Goal: Obtain resource: Obtain resource

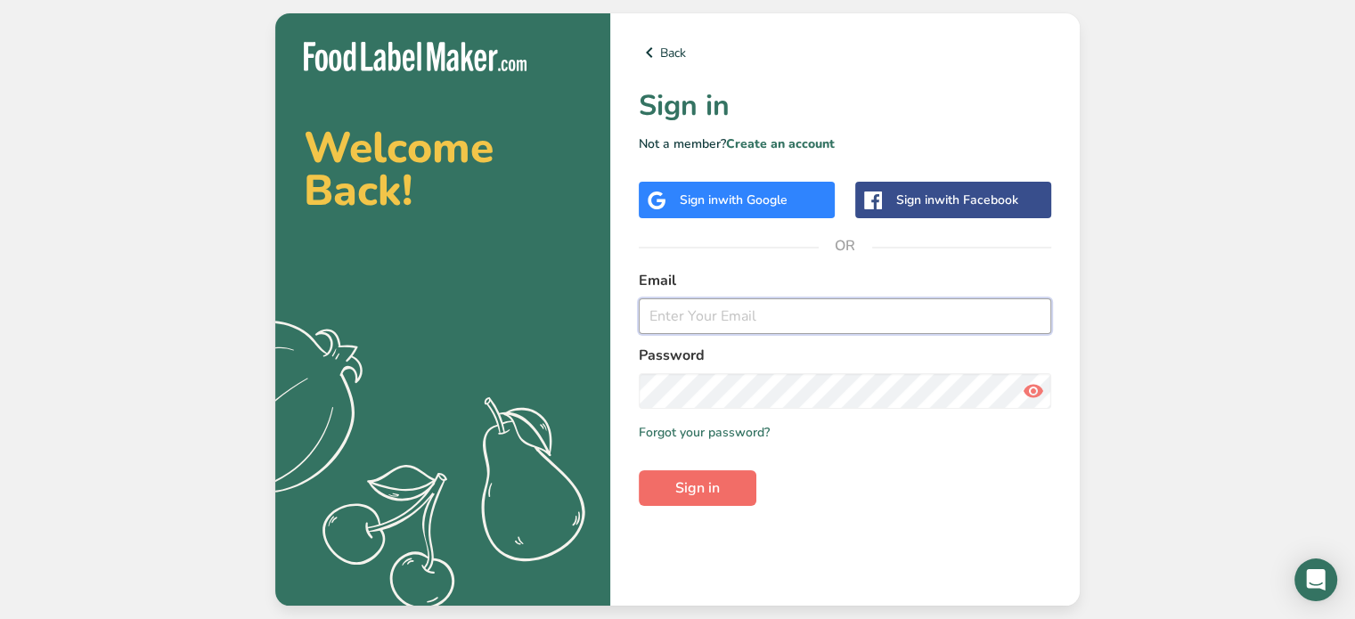
type input "[EMAIL_ADDRESS][DOMAIN_NAME]"
click at [741, 491] on button "Sign in" at bounding box center [698, 488] width 118 height 36
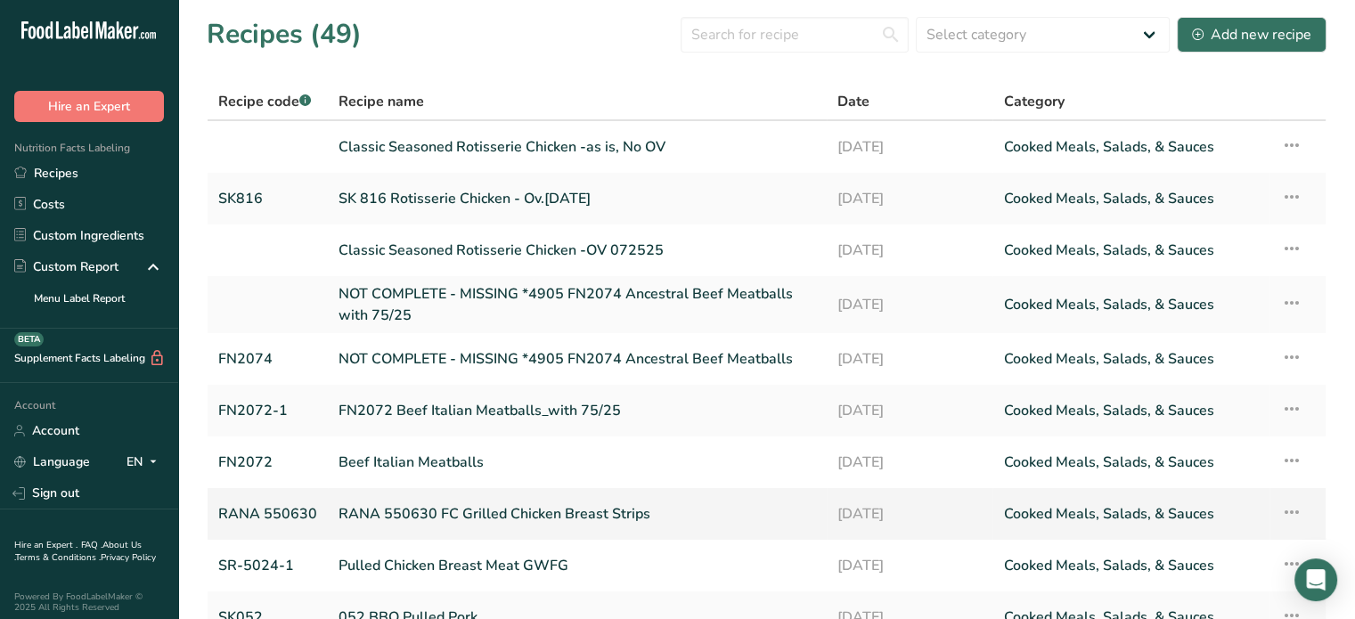
click at [495, 518] on link "RANA 550630 FC Grilled Chicken Breast Strips" at bounding box center [576, 513] width 477 height 37
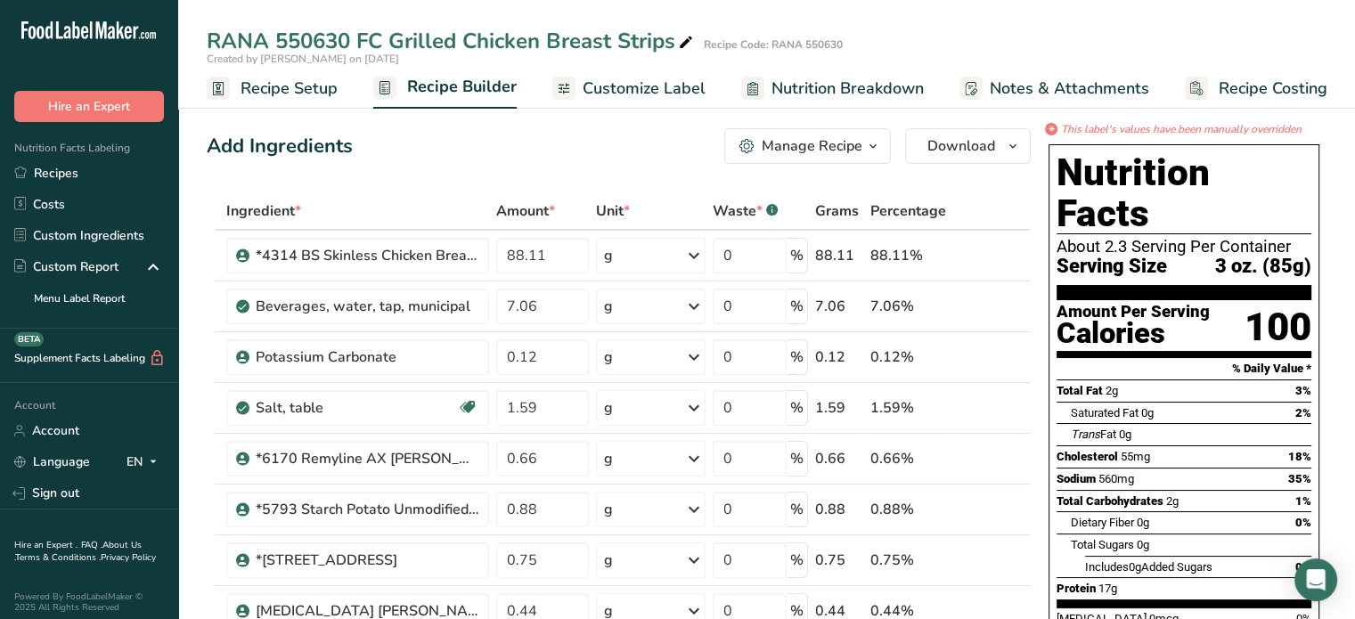
click at [813, 100] on link "Nutrition Breakdown" at bounding box center [832, 89] width 183 height 40
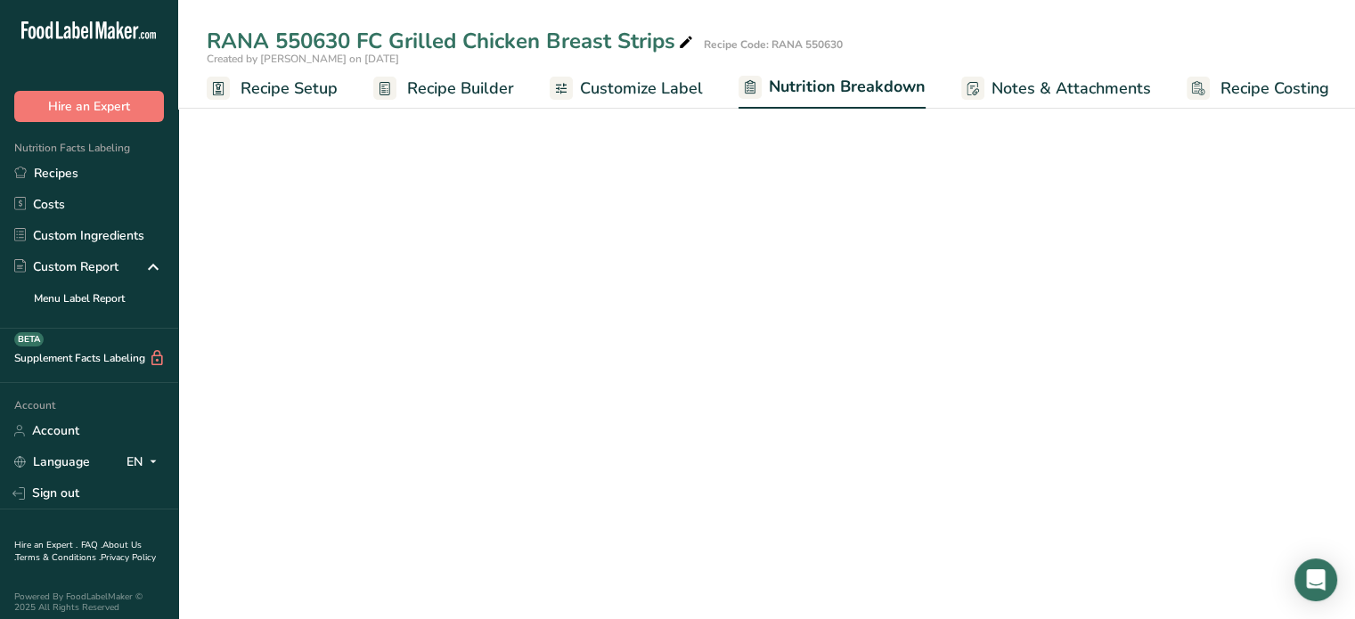
scroll to position [0, 2]
select select "Calories"
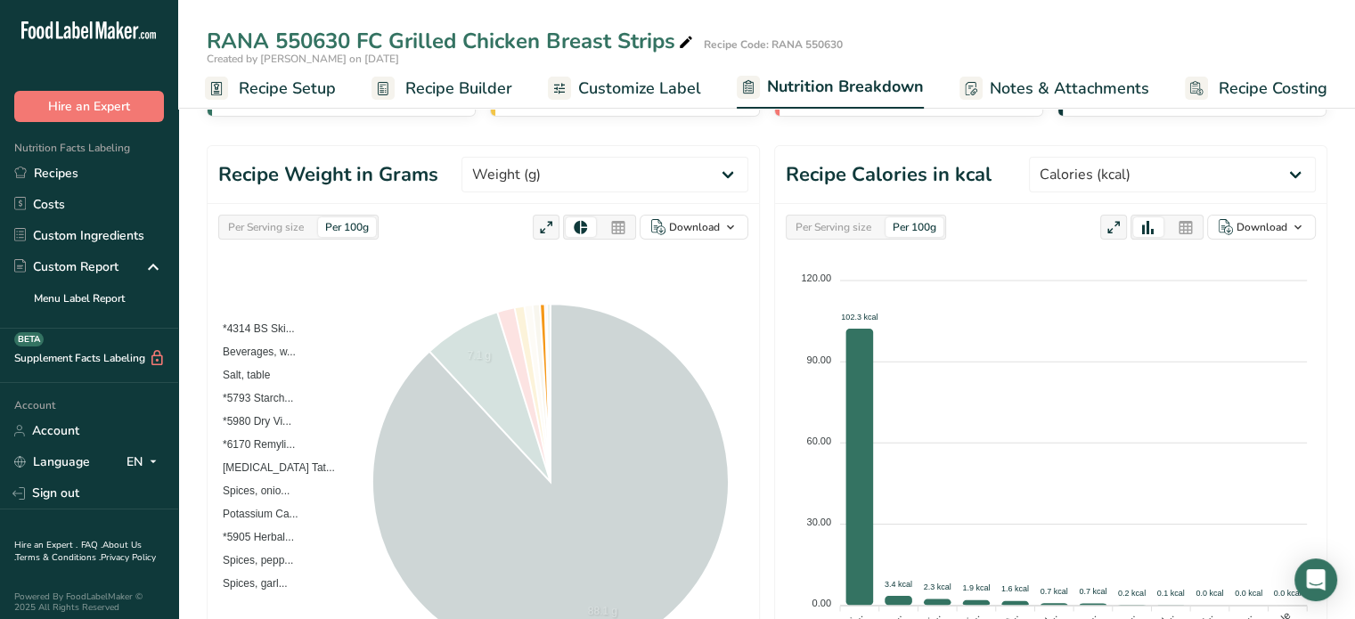
scroll to position [89, 0]
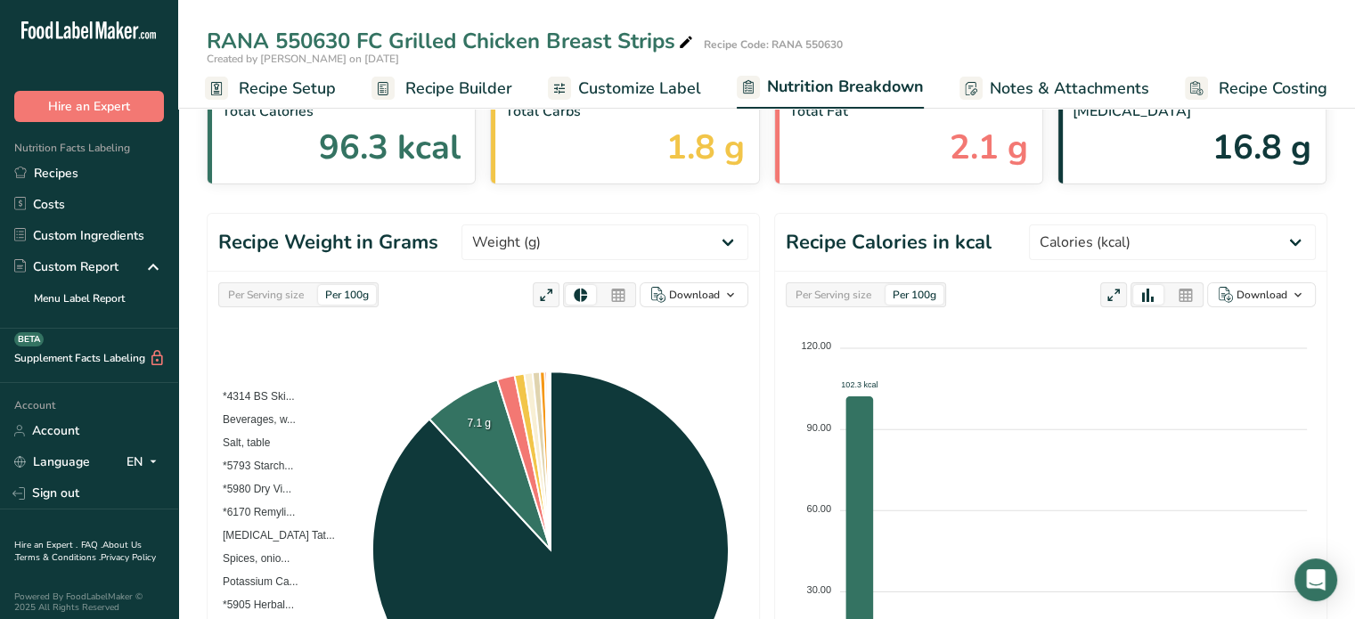
click at [360, 291] on div "Per 100g" at bounding box center [347, 295] width 58 height 20
click at [280, 298] on div "Per Serving size" at bounding box center [266, 295] width 90 height 20
click at [346, 297] on div "Per 100g" at bounding box center [347, 295] width 58 height 20
click at [356, 295] on div "Per 100g" at bounding box center [347, 295] width 58 height 20
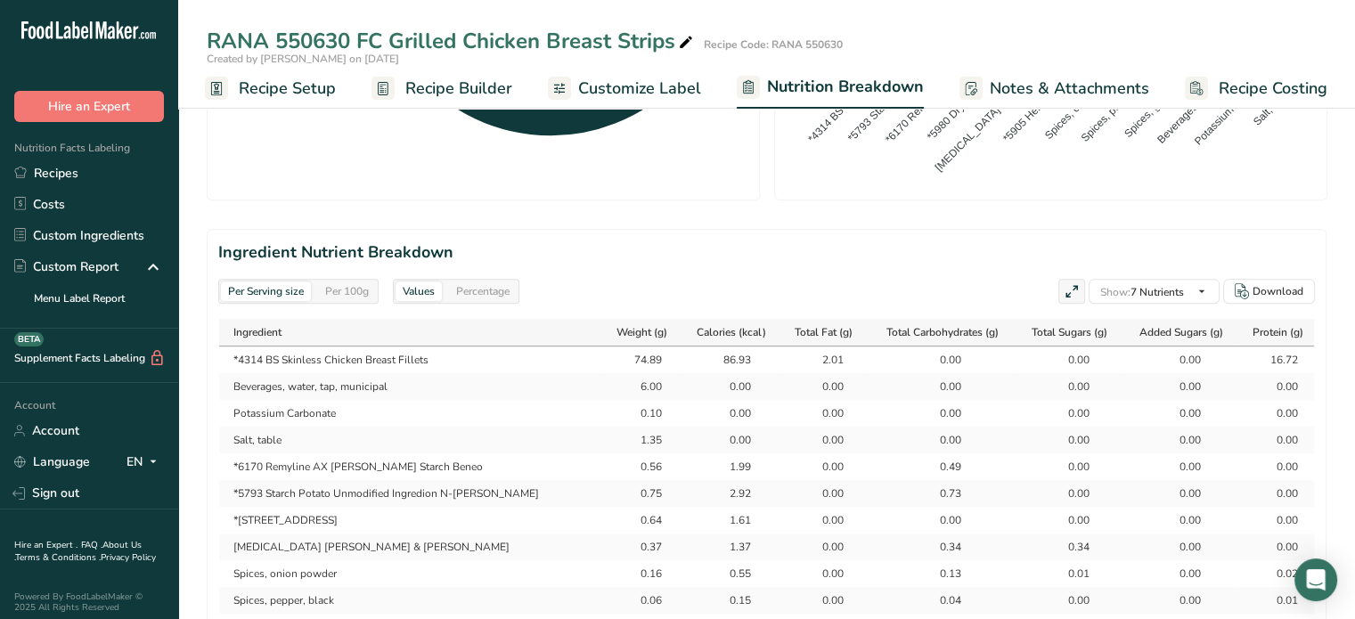
scroll to position [713, 0]
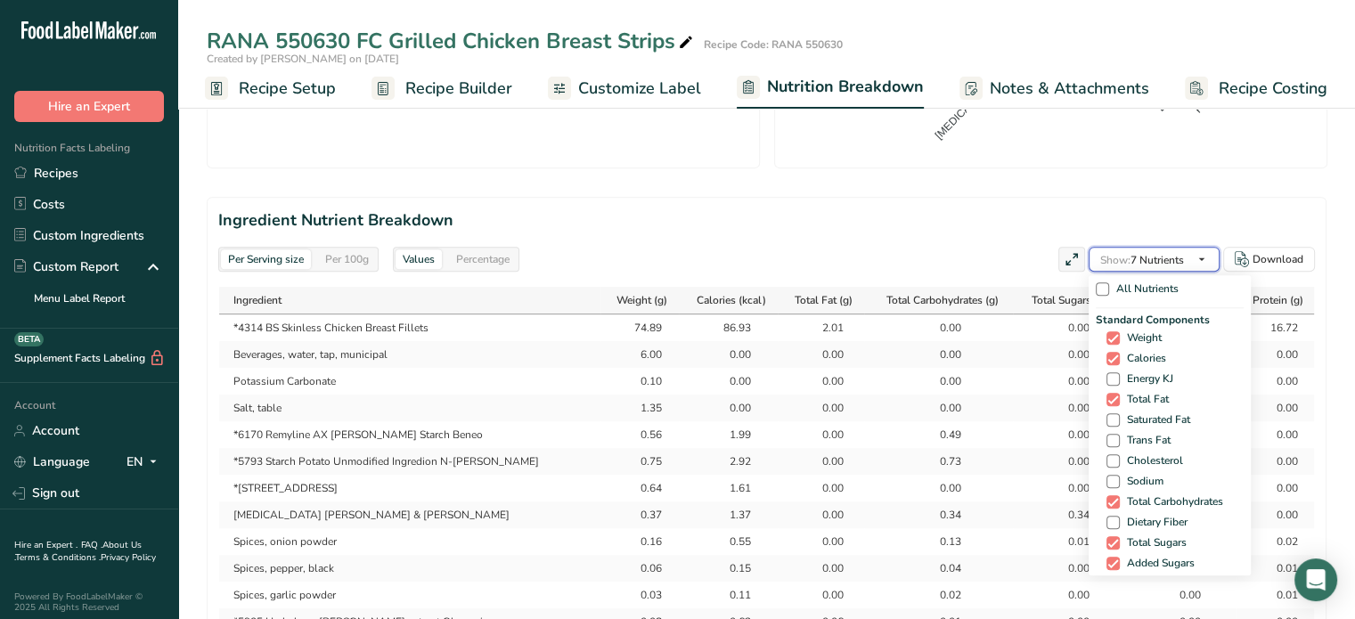
click at [1183, 264] on span "Show: 7 Nutrients" at bounding box center [1142, 260] width 84 height 14
click at [1128, 287] on span "All Nutrients" at bounding box center [1143, 288] width 69 height 13
click at [1107, 287] on input "All Nutrients" at bounding box center [1102, 289] width 12 height 12
checkbox input "true"
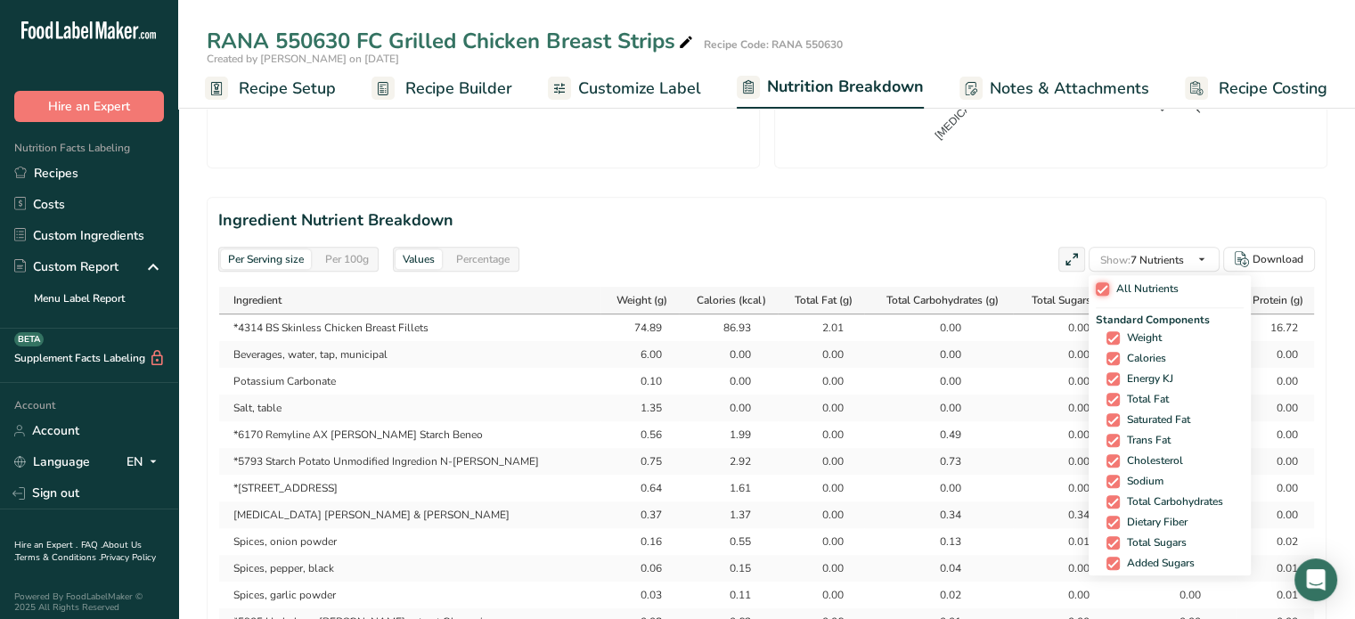
checkbox input "true"
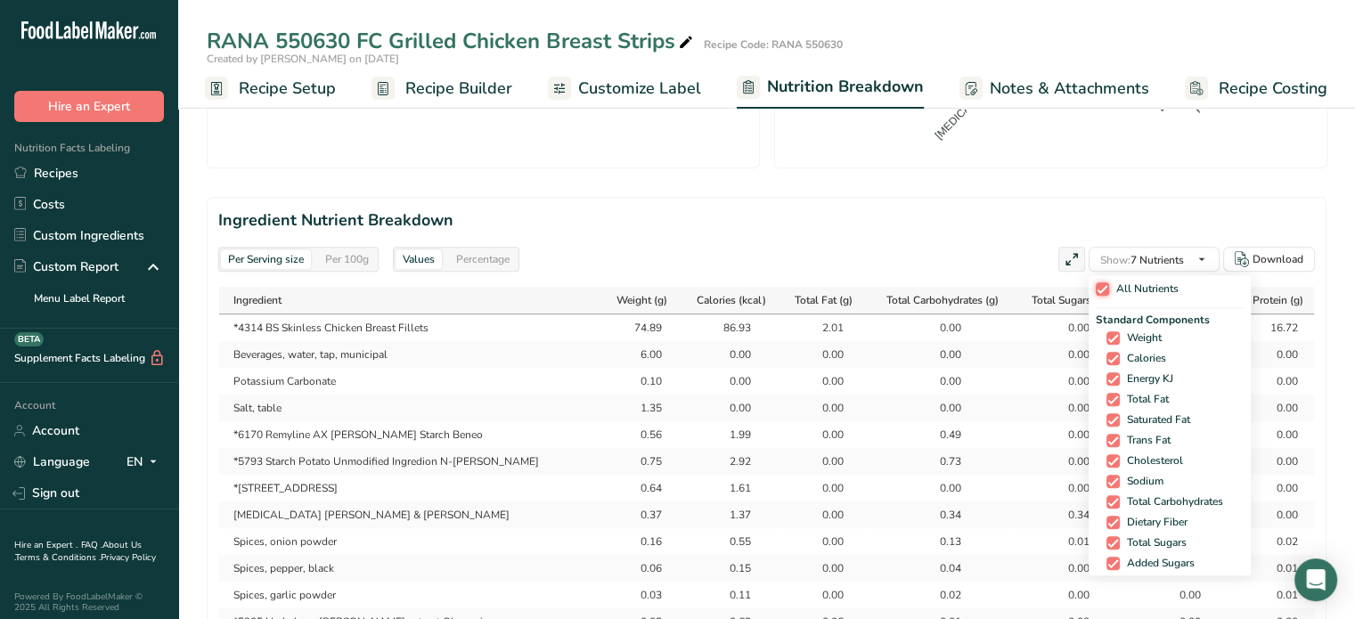
checkbox input "true"
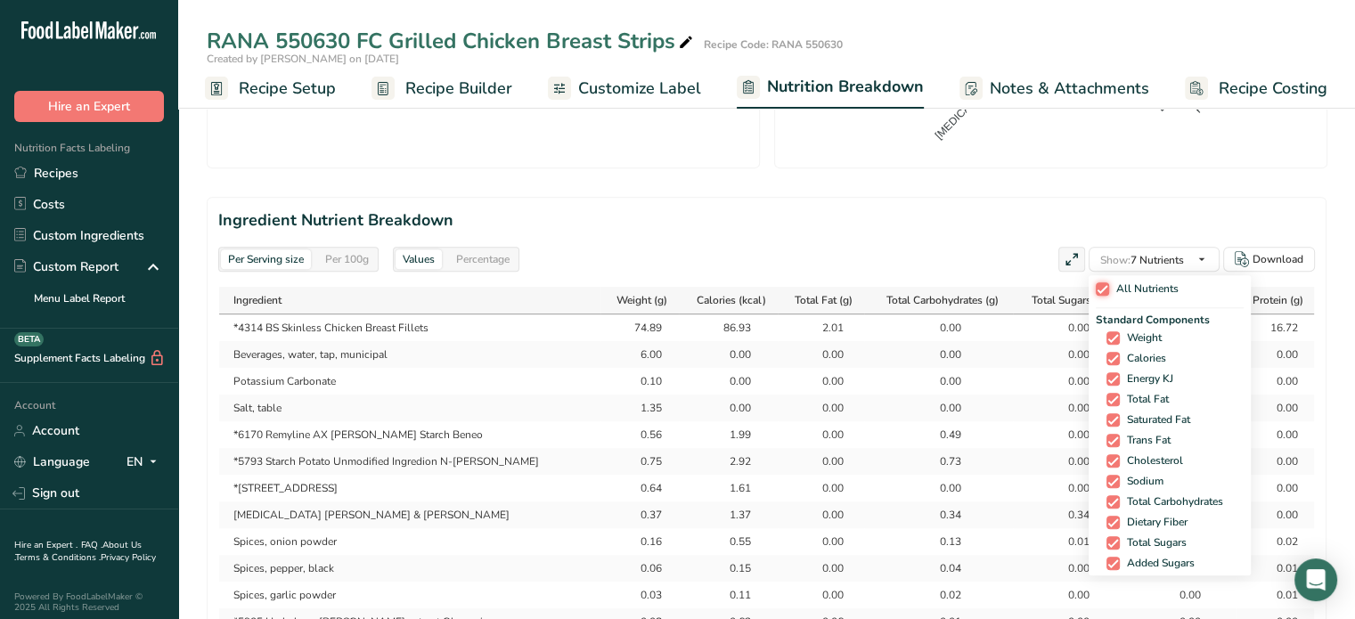
checkbox input "true"
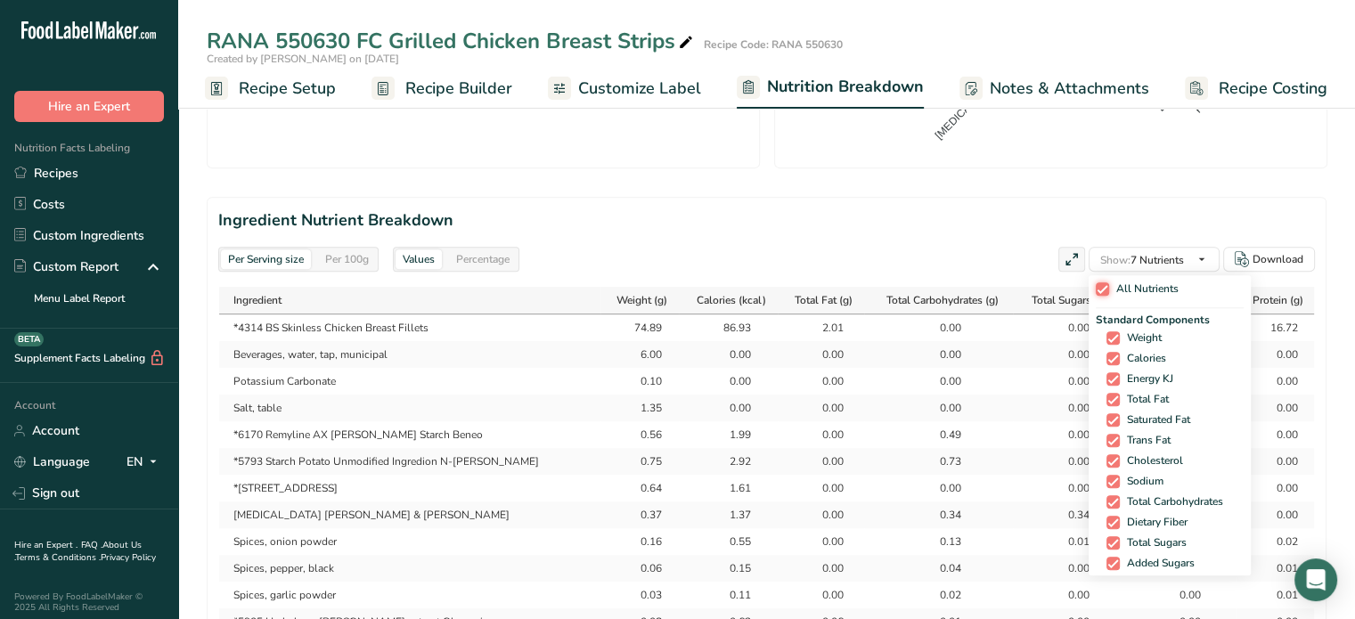
checkbox input "true"
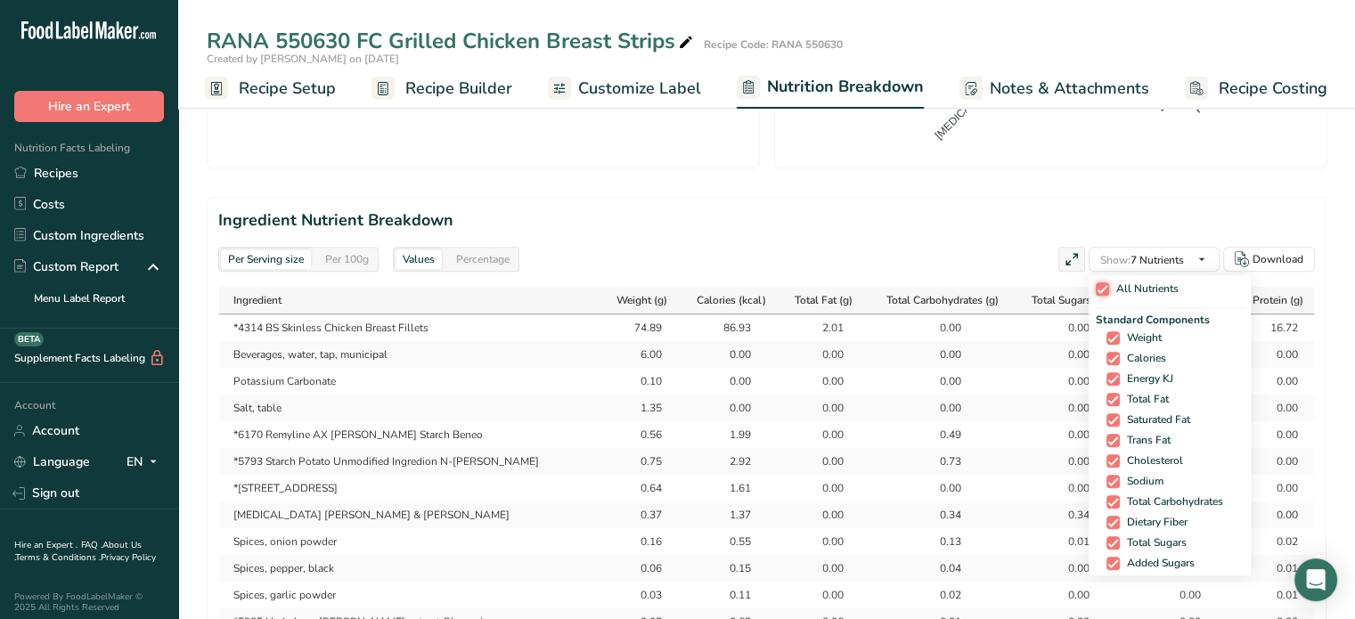
checkbox input "true"
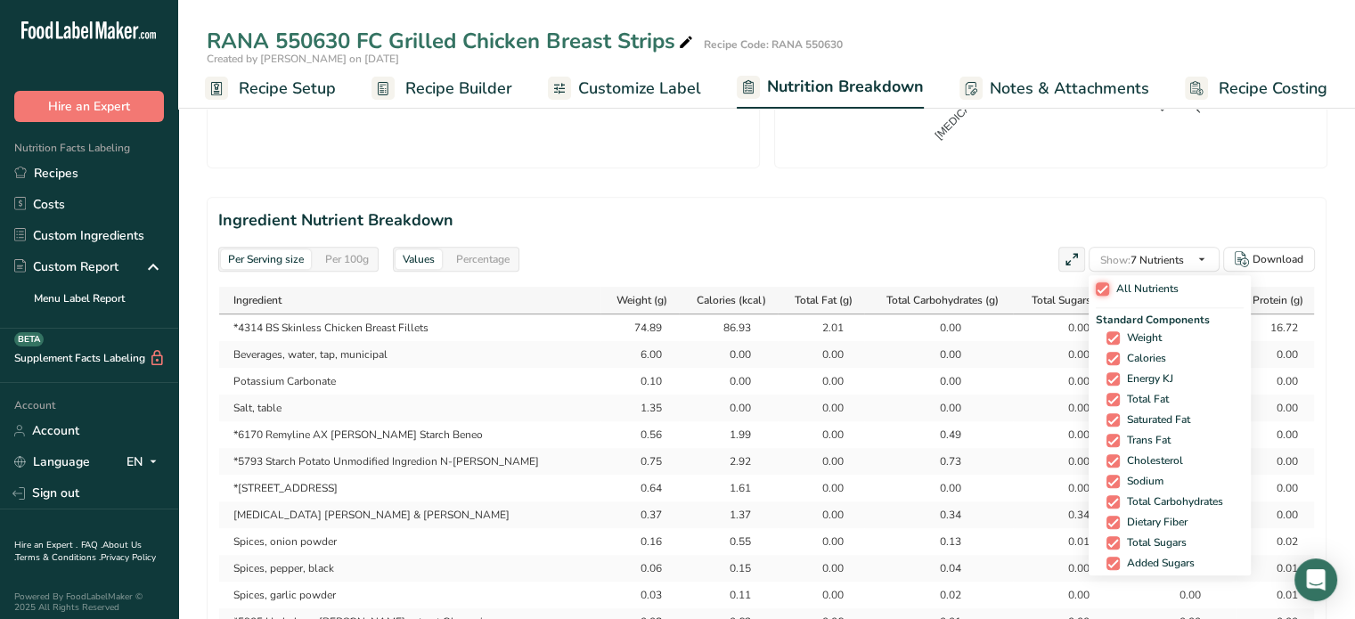
checkbox input "true"
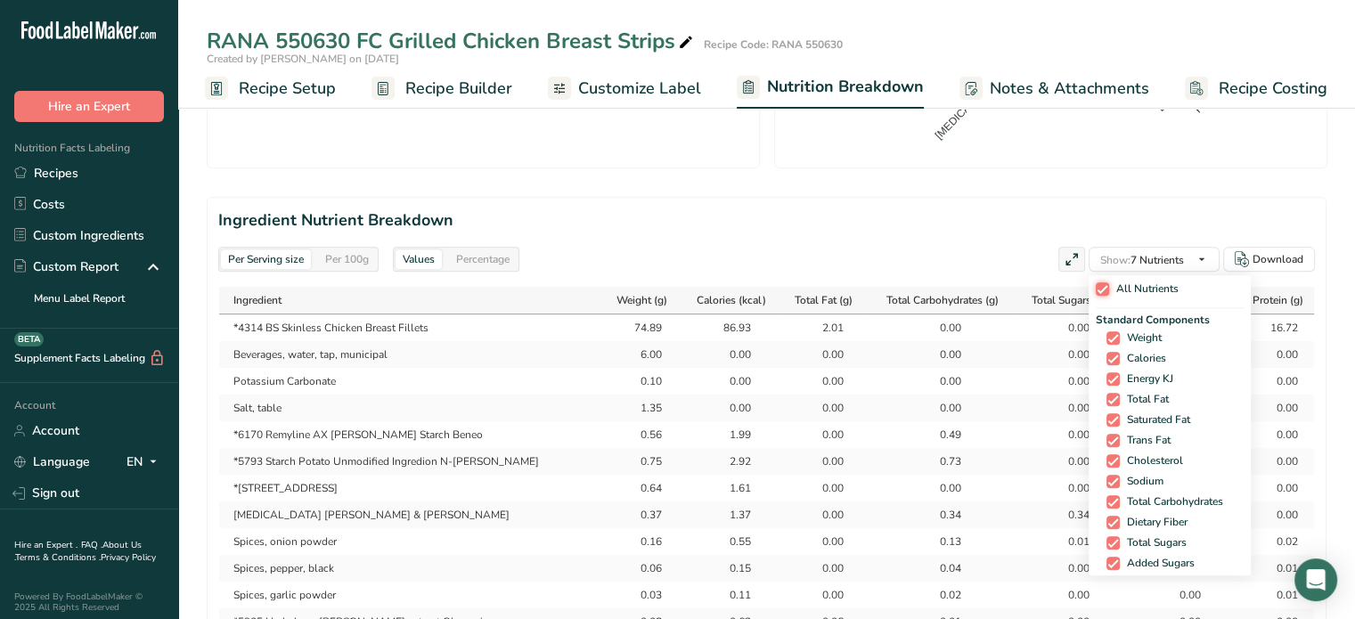
checkbox input "true"
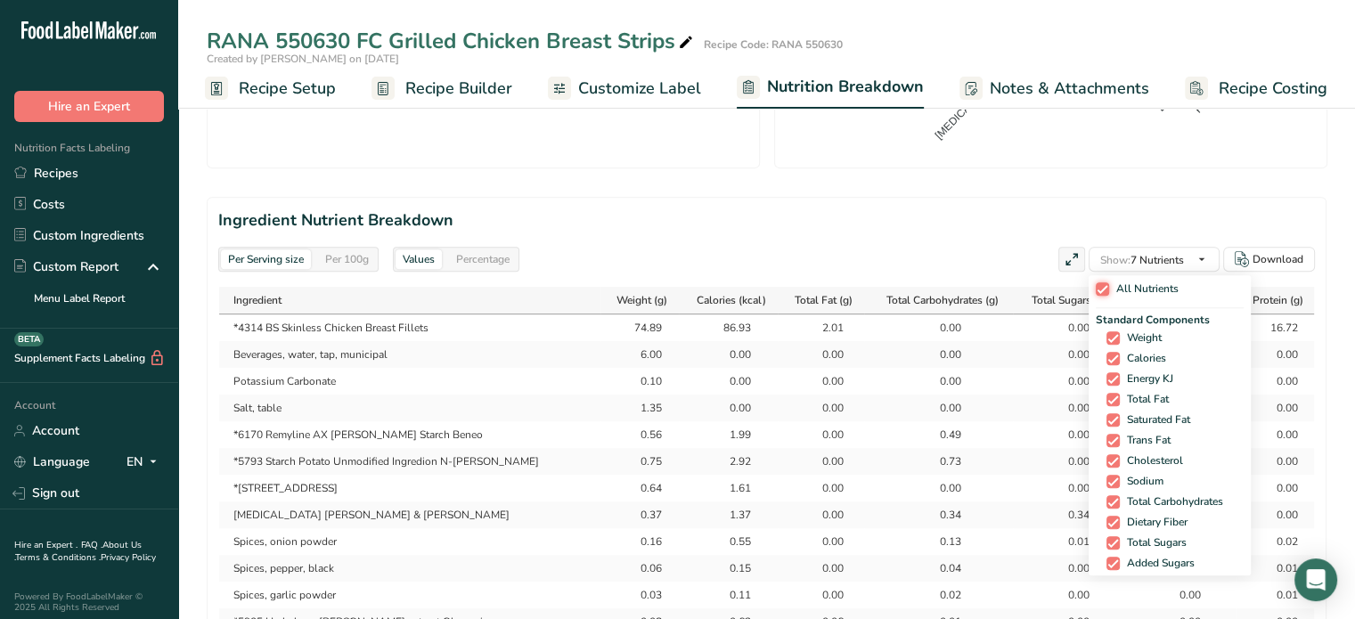
checkbox input "true"
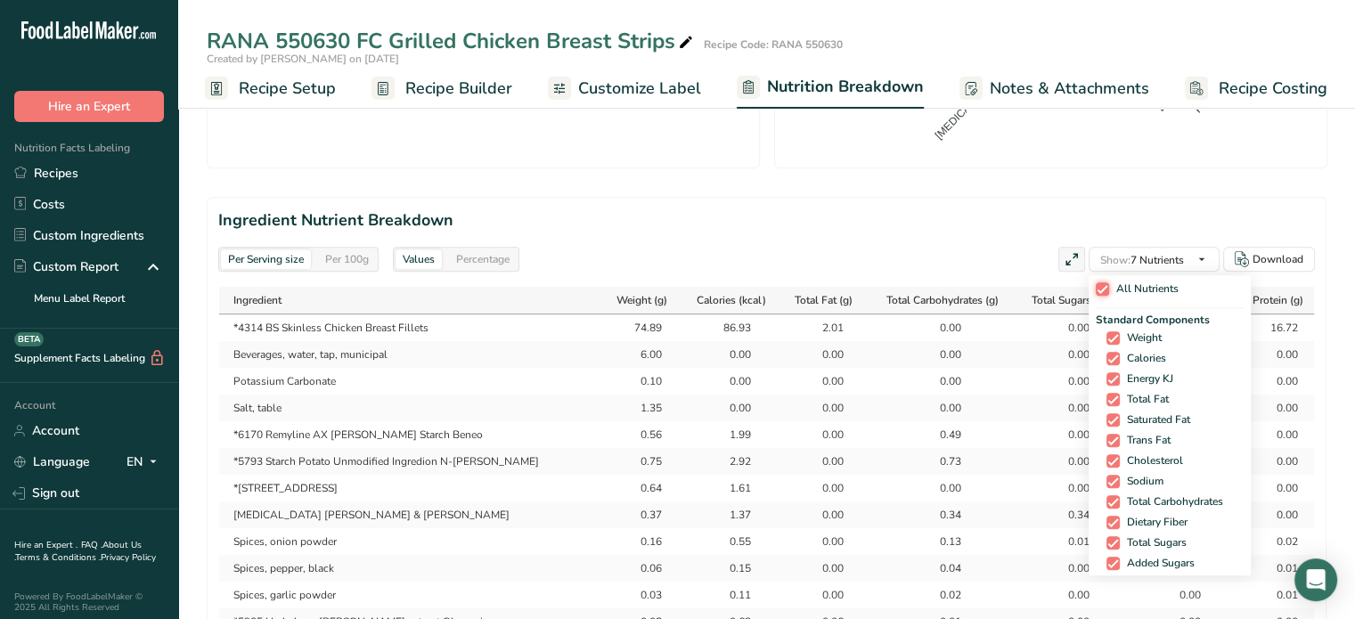
checkbox input "true"
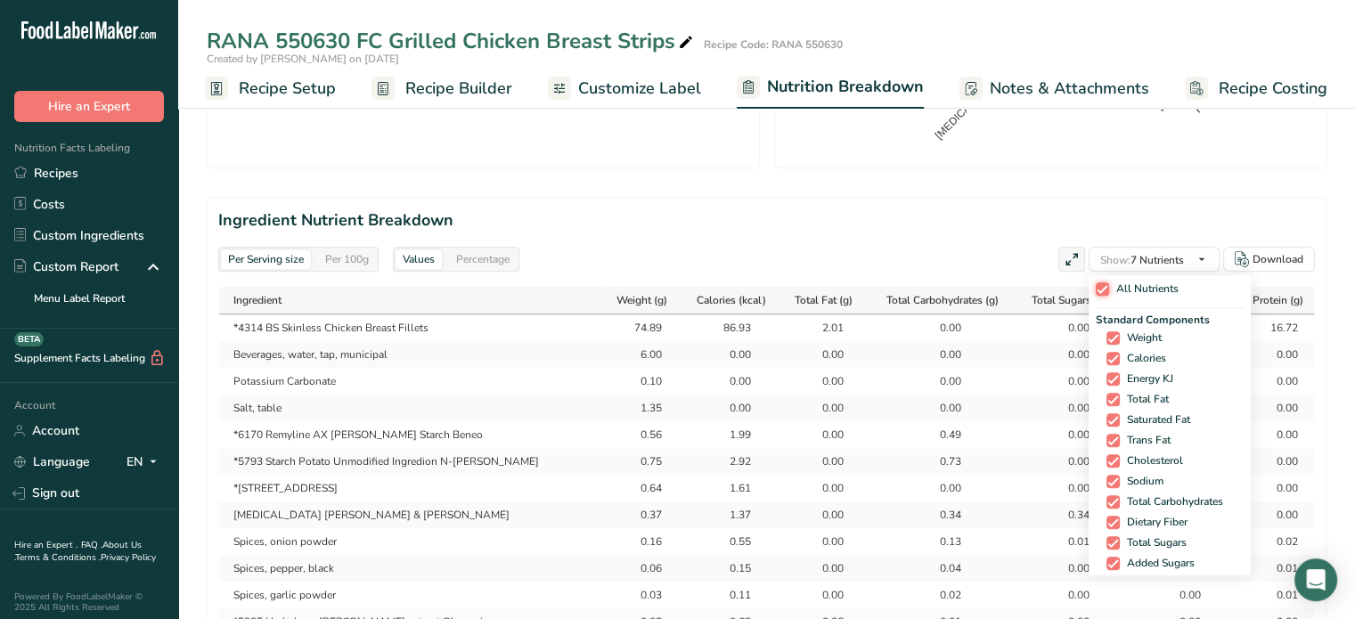
checkbox input "true"
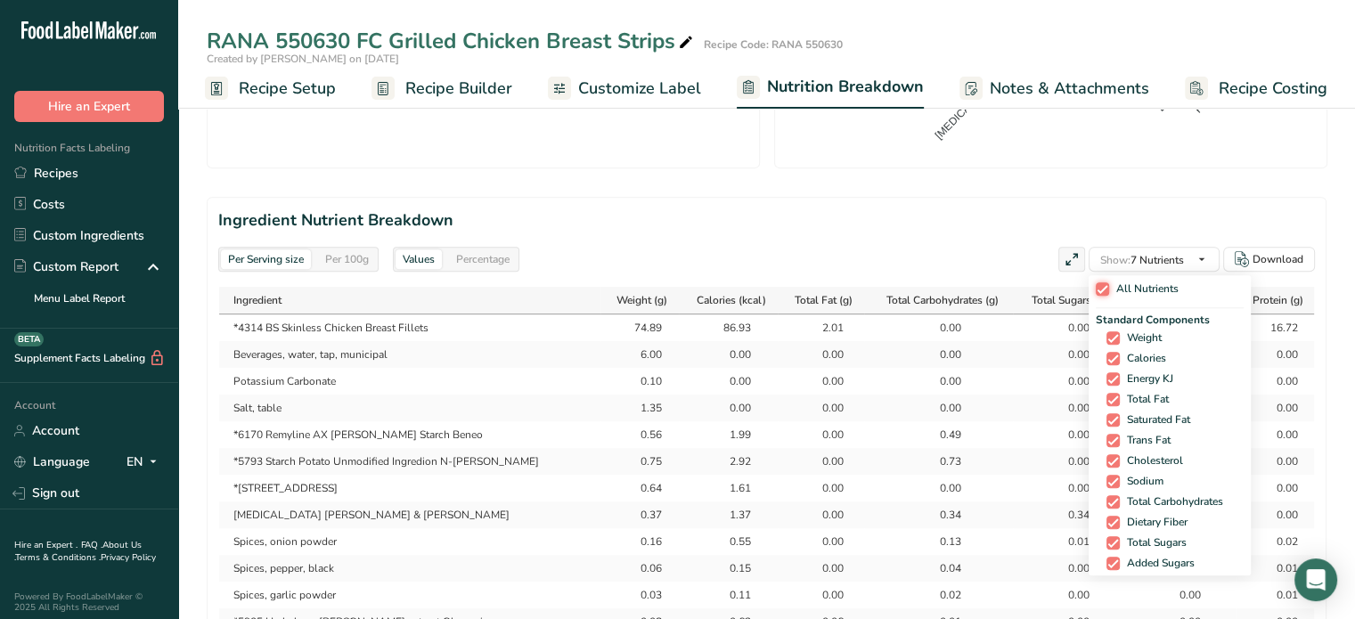
checkbox input "true"
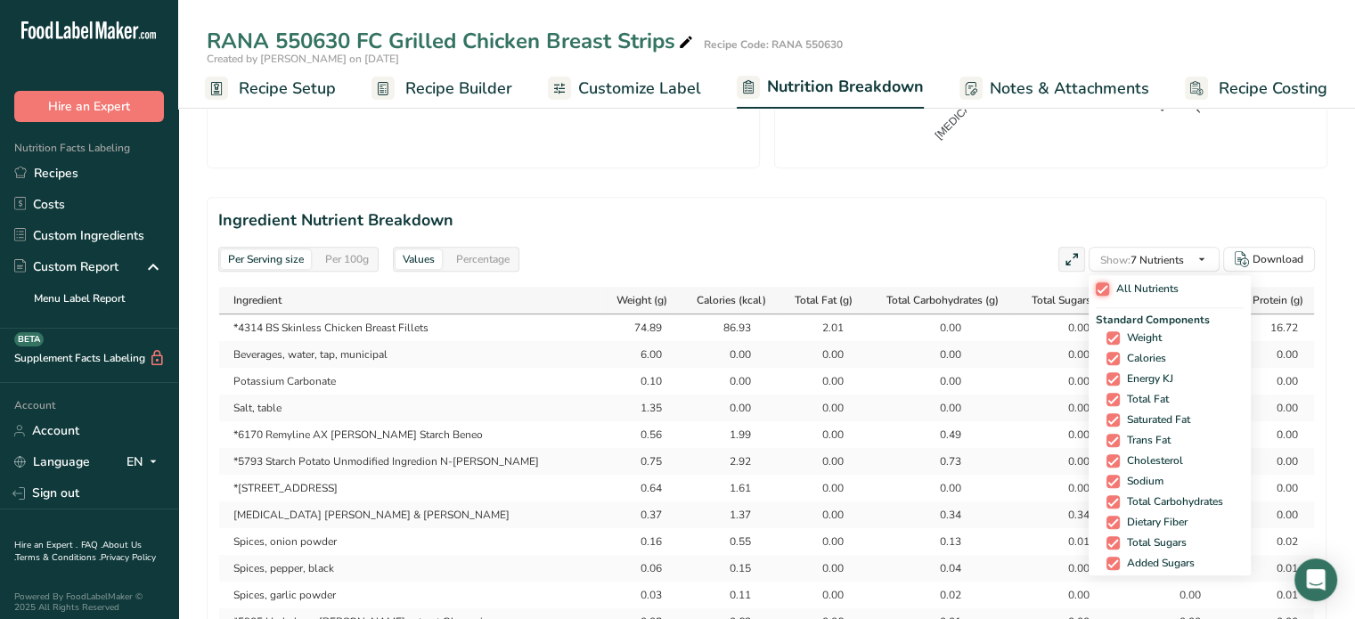
checkbox input "true"
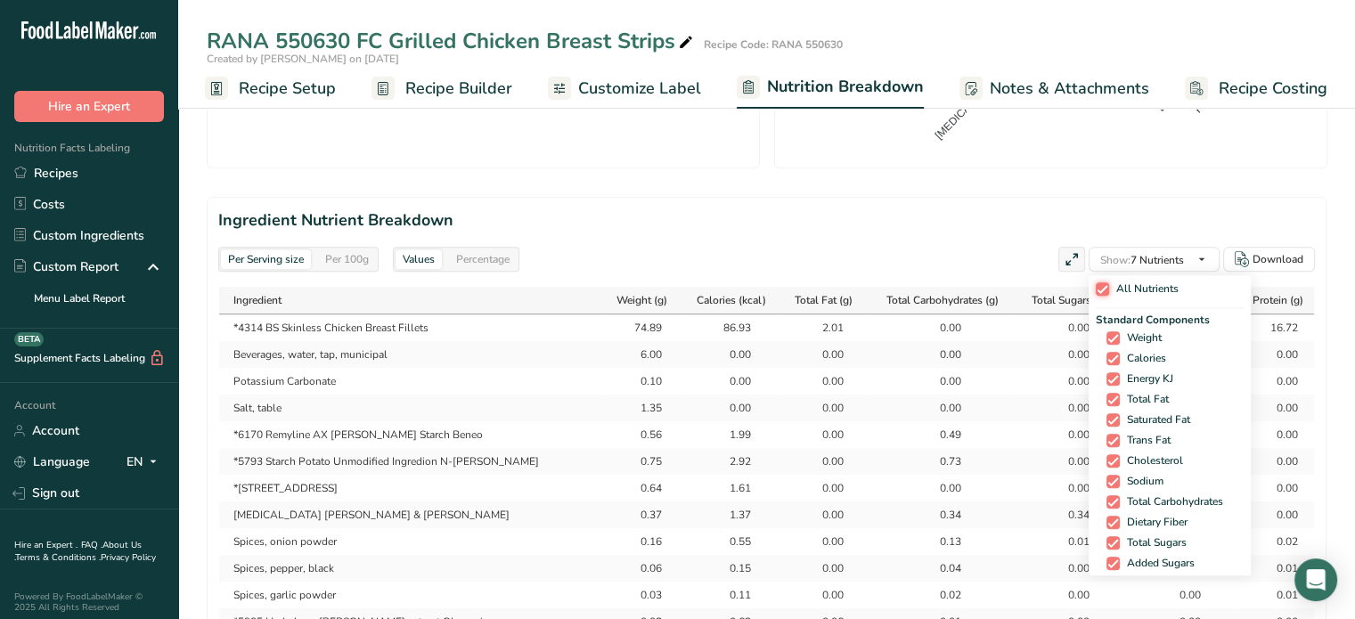
checkbox input "true"
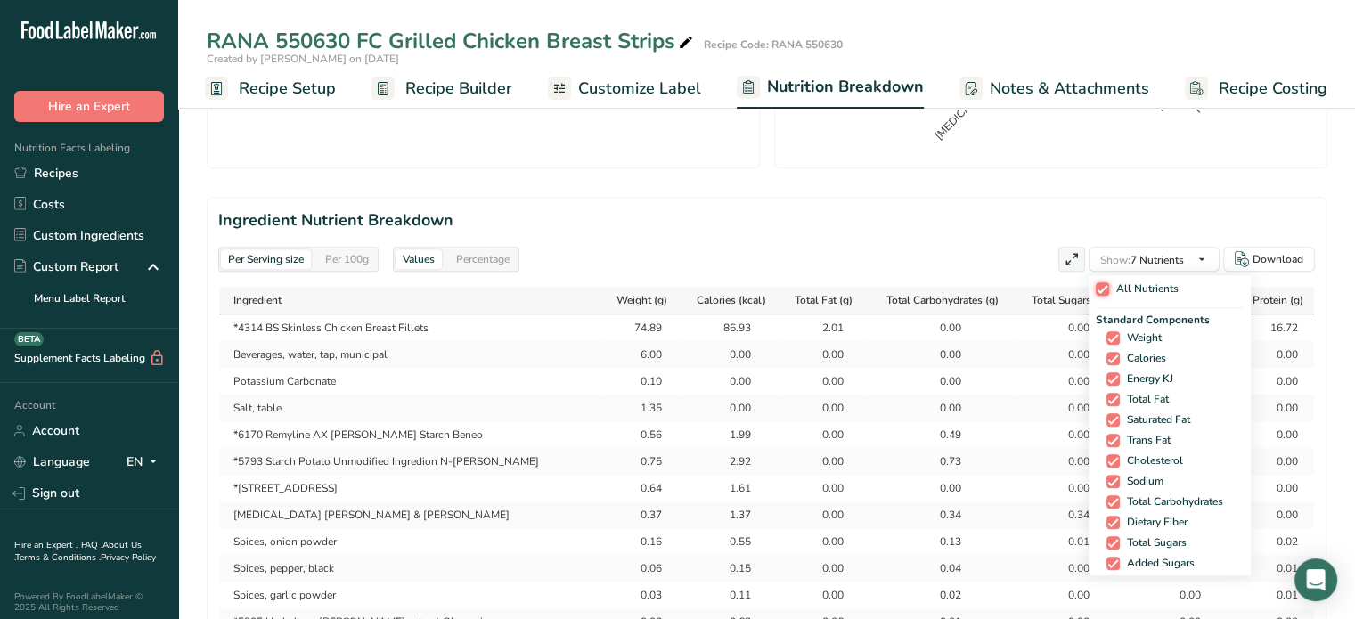
checkbox input "true"
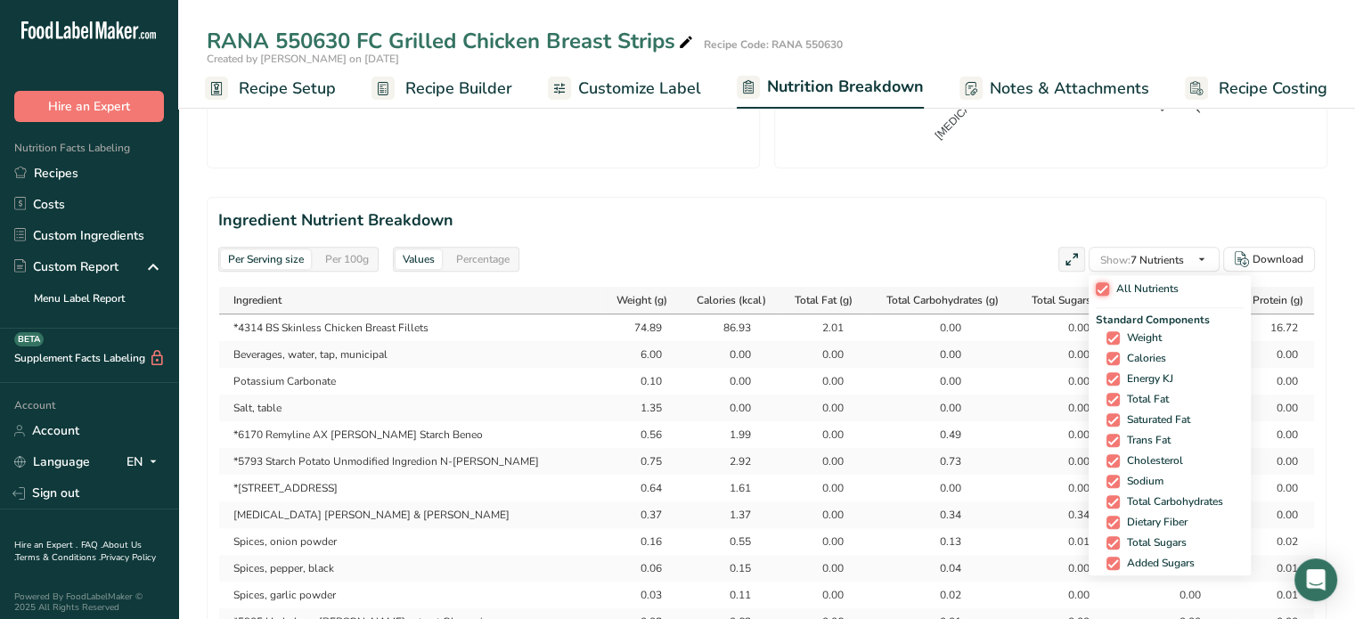
checkbox input "true"
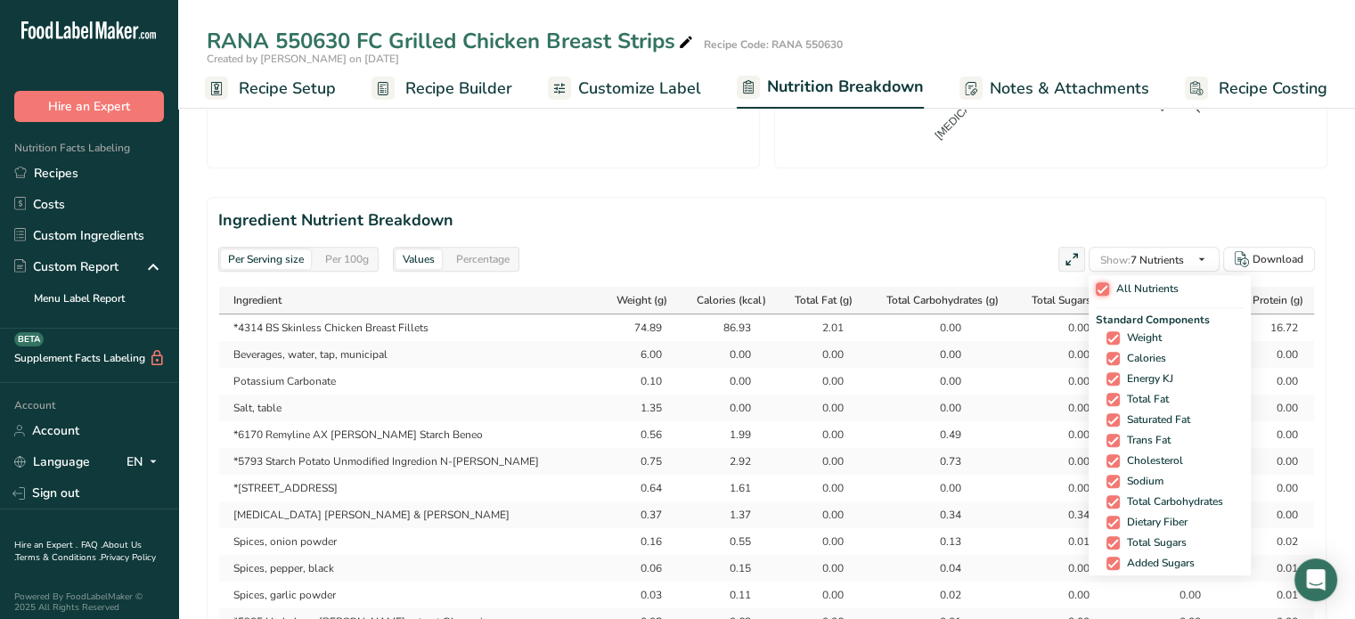
checkbox input "true"
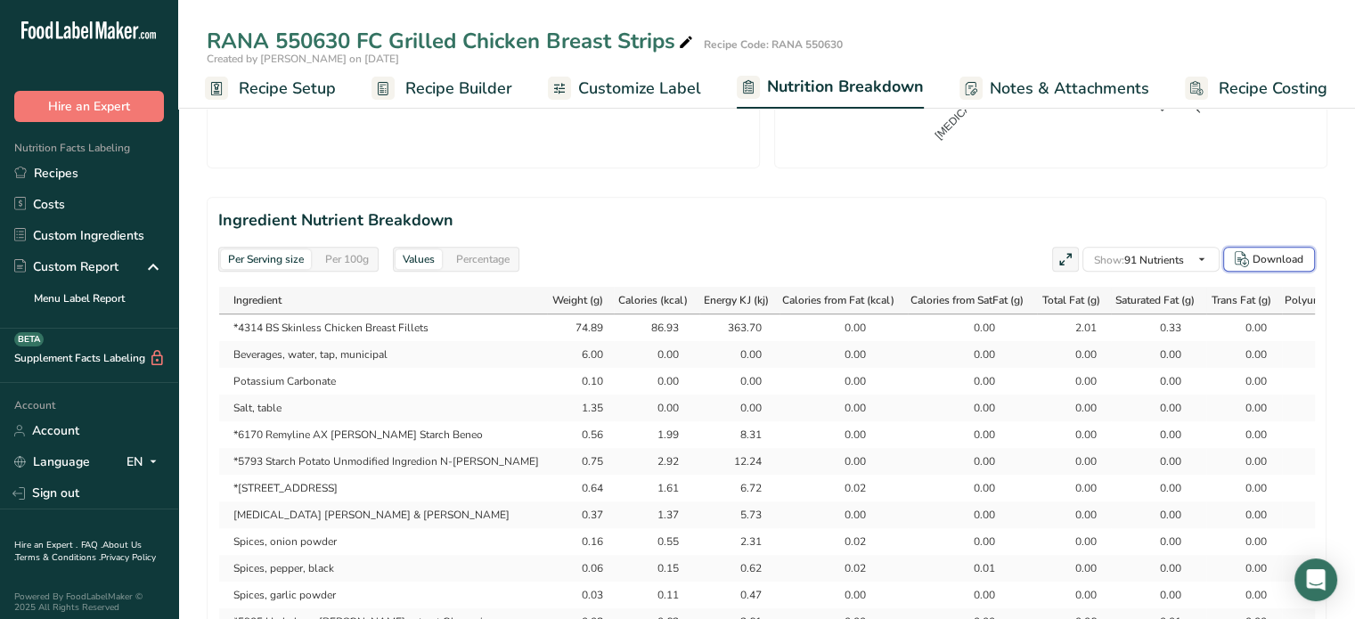
click at [1269, 262] on div "Download" at bounding box center [1277, 259] width 51 height 16
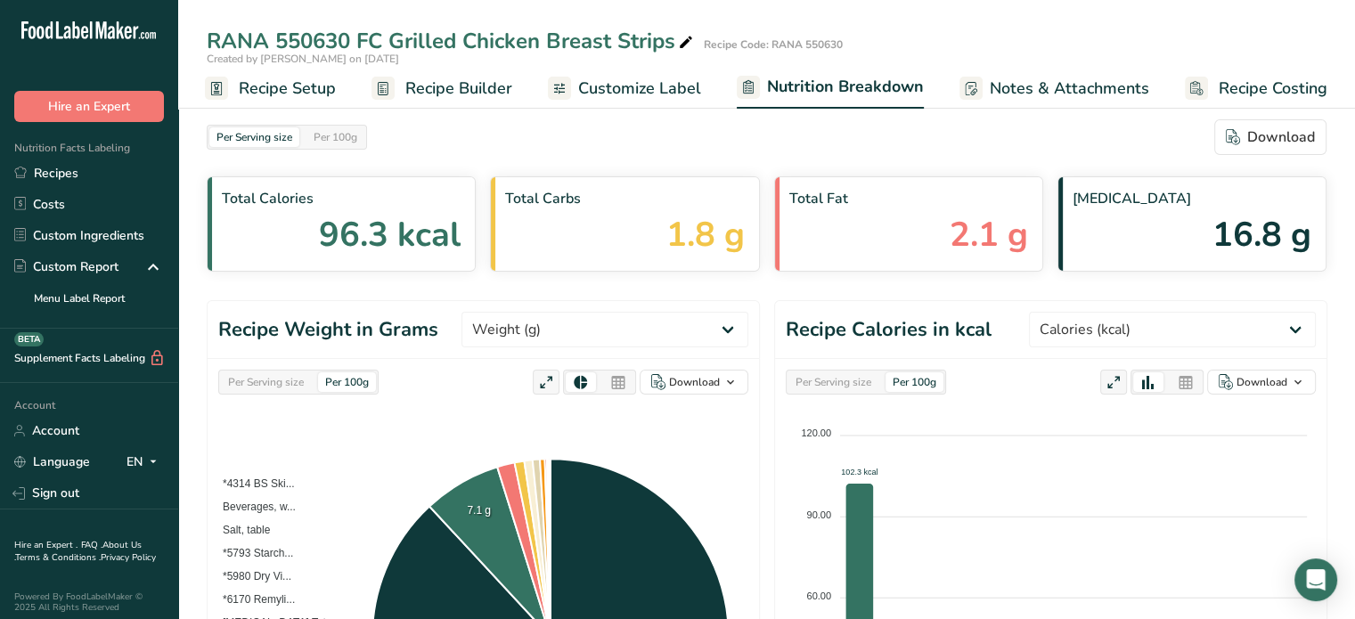
scroll to position [0, 0]
click at [655, 81] on span "Customize Label" at bounding box center [639, 89] width 123 height 24
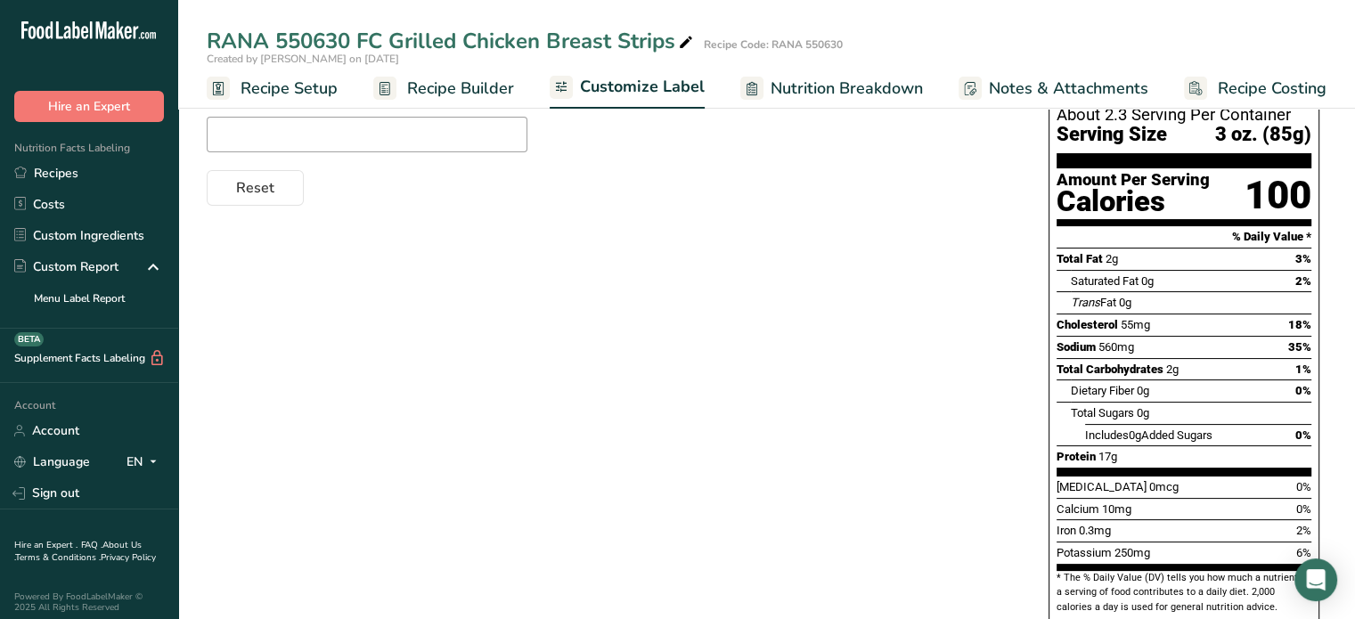
scroll to position [267, 0]
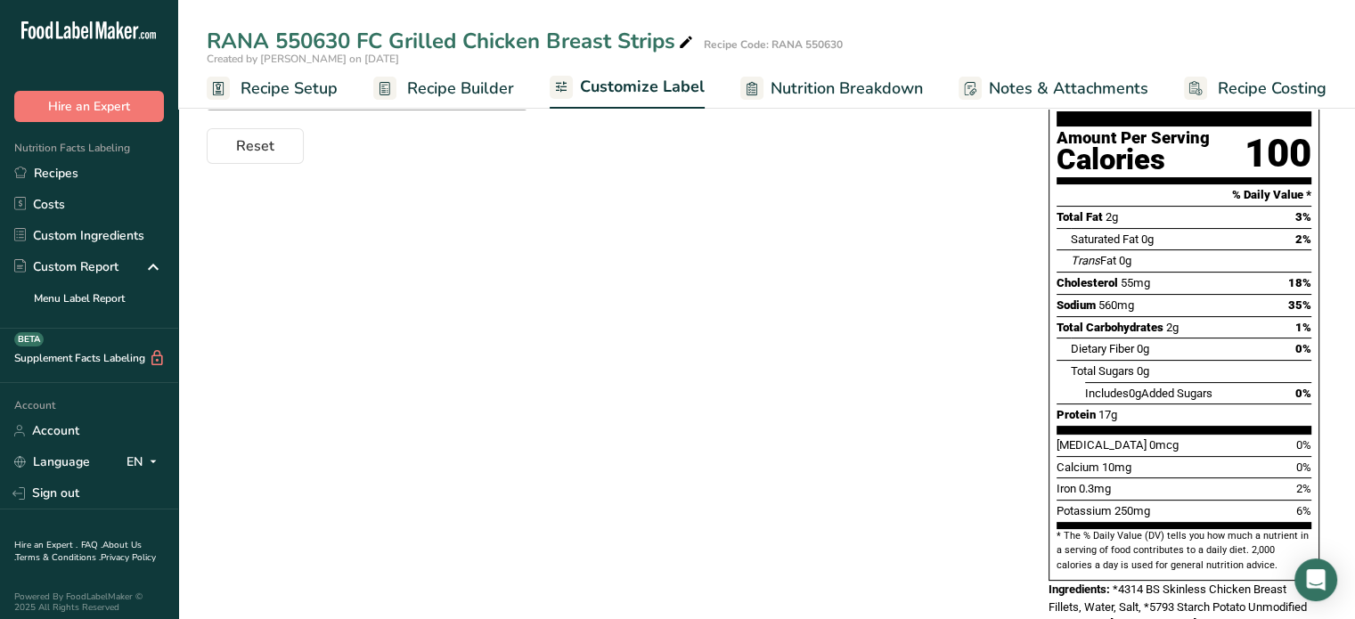
click at [898, 379] on div "Choose your label style Standard FDA label USA (FDA) Standard FDA label Tabular…" at bounding box center [767, 354] width 1120 height 803
click at [805, 97] on span "Nutrition Breakdown" at bounding box center [847, 89] width 152 height 24
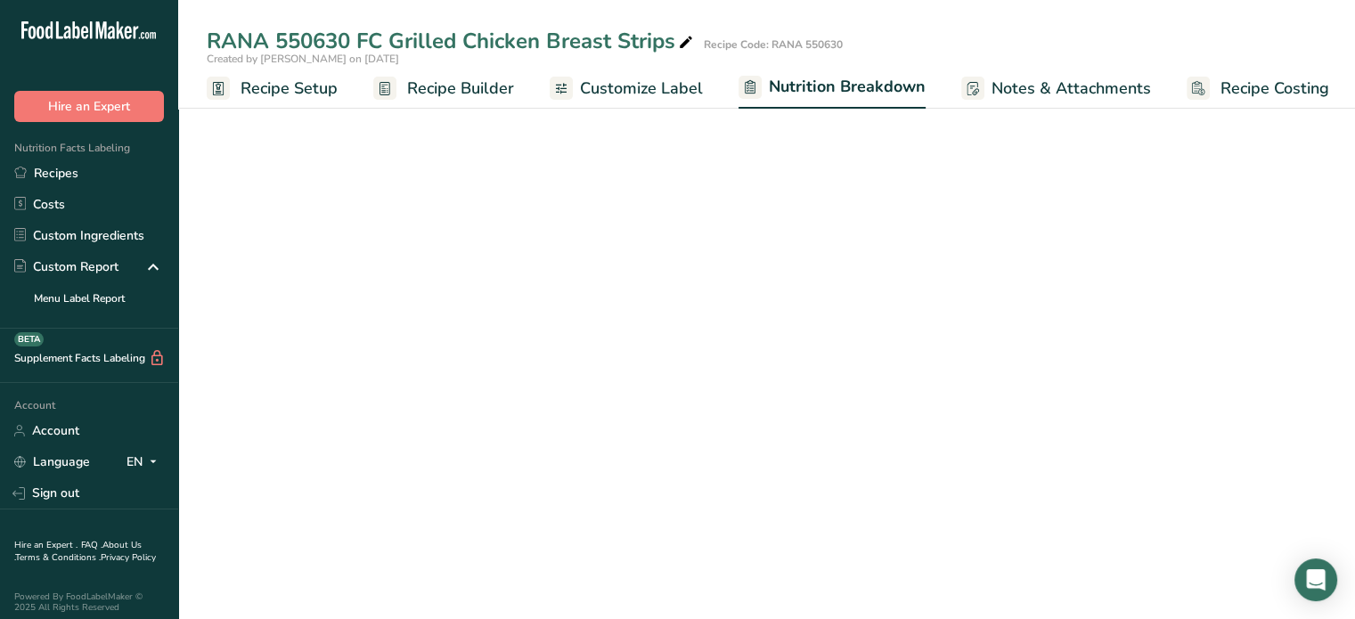
scroll to position [0, 2]
select select "Calories"
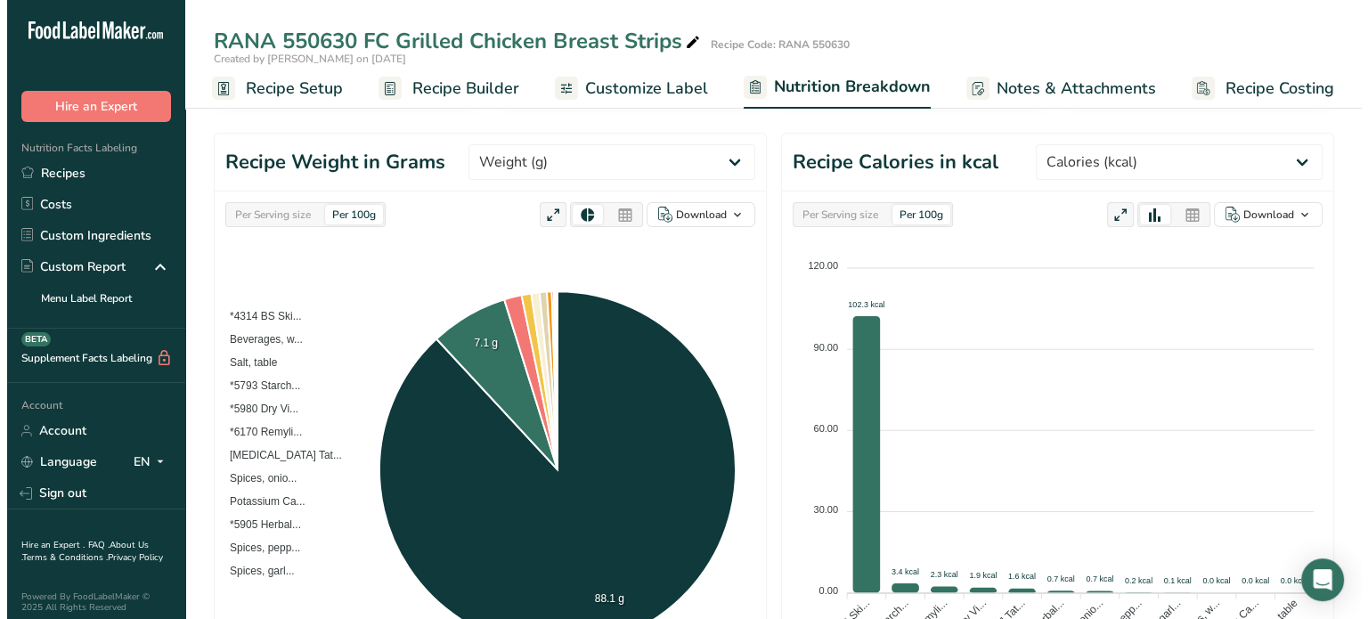
scroll to position [178, 0]
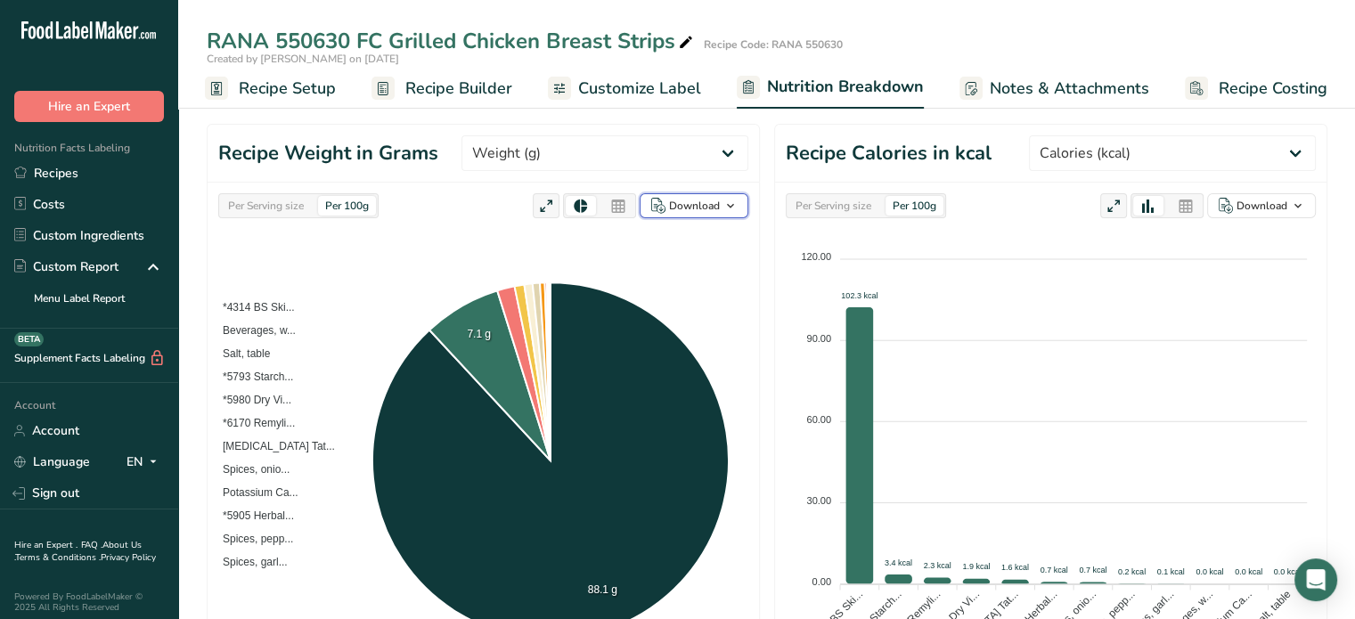
click at [739, 205] on span "button" at bounding box center [730, 205] width 21 height 21
click at [551, 208] on icon at bounding box center [546, 206] width 16 height 25
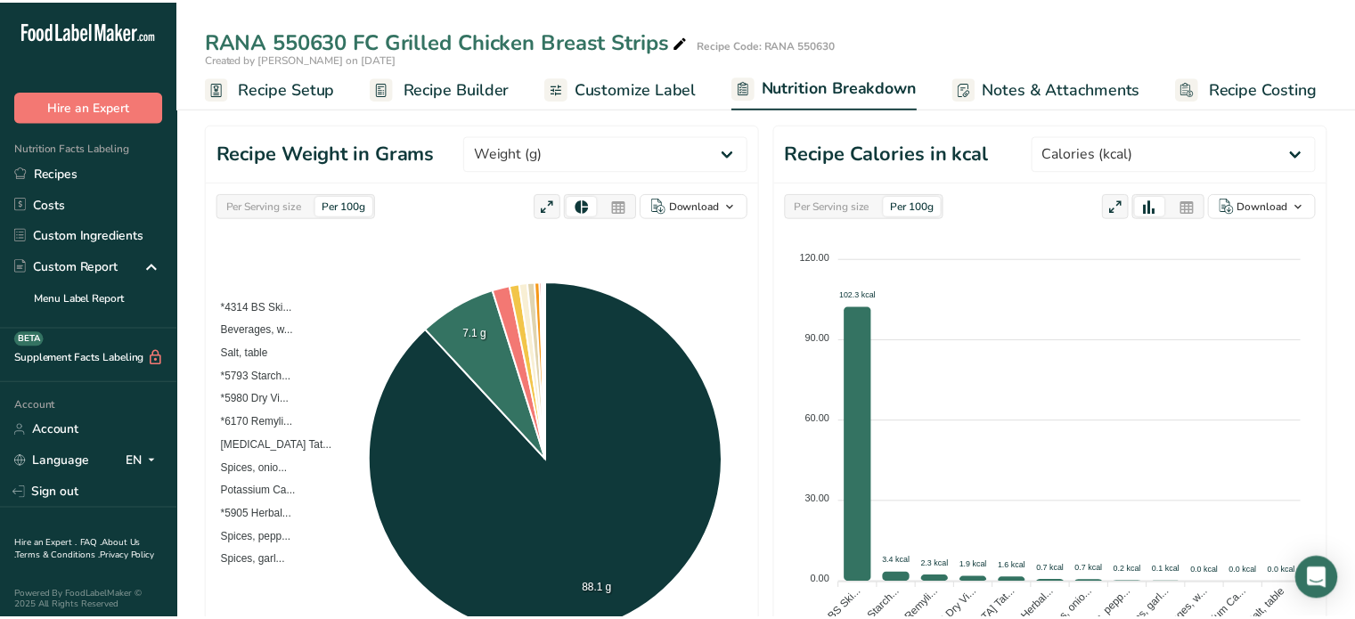
scroll to position [0, 0]
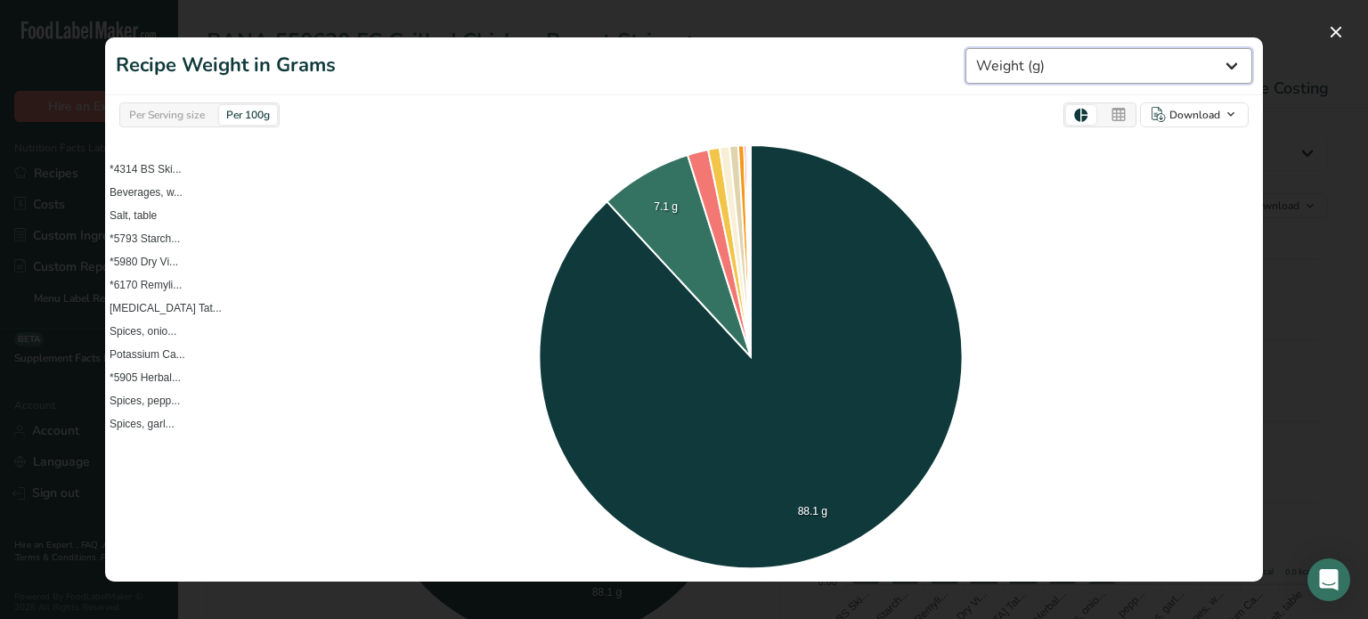
click at [1240, 62] on select "Weight (g) Calories (kcal) Energy KJ (kj) Total Fat (g) Saturated Fat (g) Trans…" at bounding box center [1109, 66] width 287 height 36
click at [1288, 169] on div at bounding box center [684, 309] width 1368 height 619
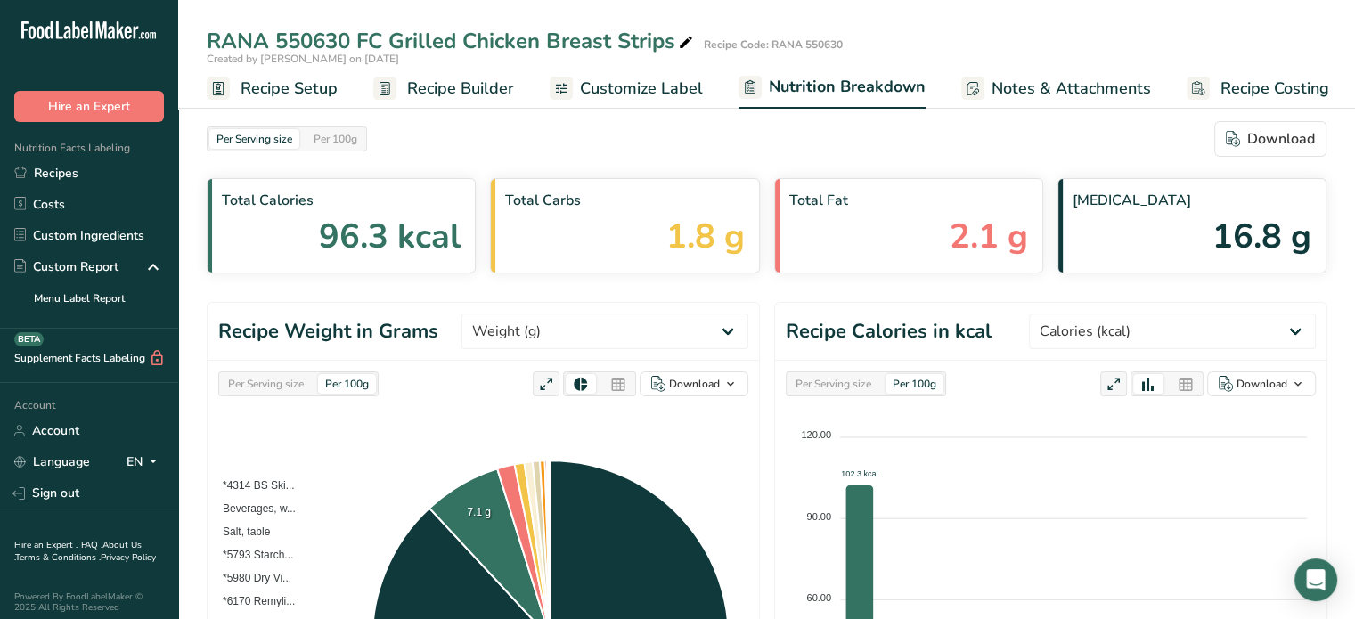
click at [273, 98] on span "Recipe Setup" at bounding box center [289, 89] width 97 height 24
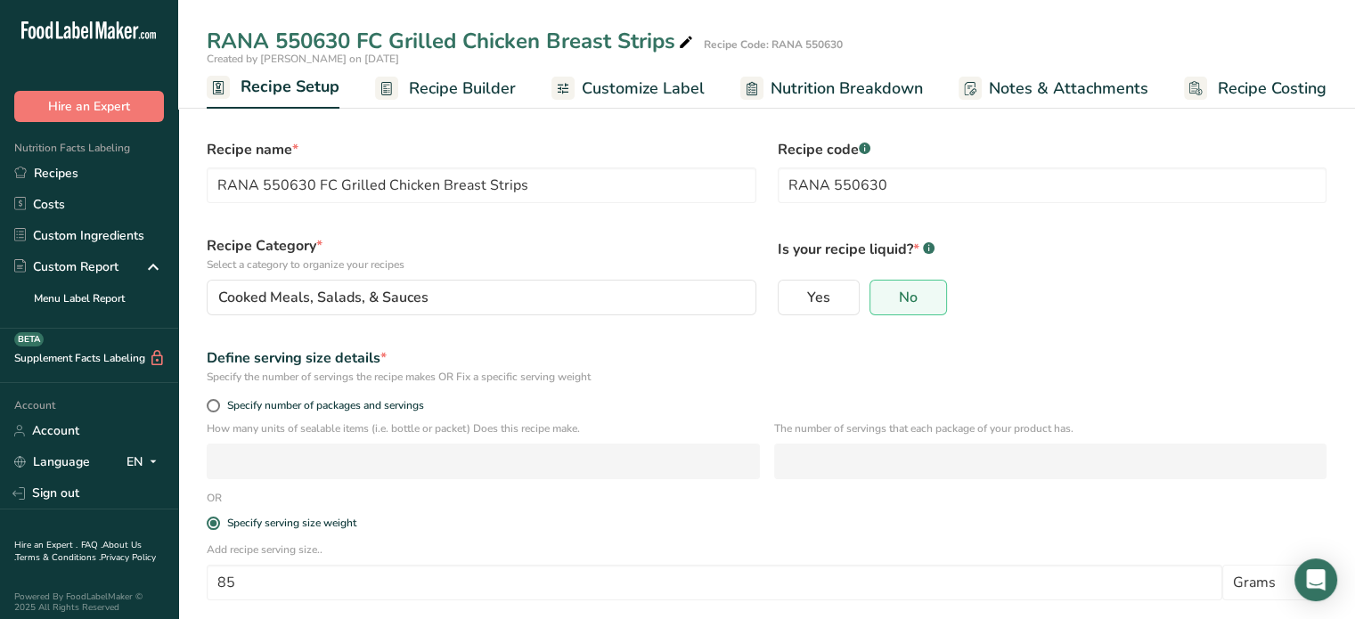
click at [442, 90] on span "Recipe Builder" at bounding box center [462, 89] width 107 height 24
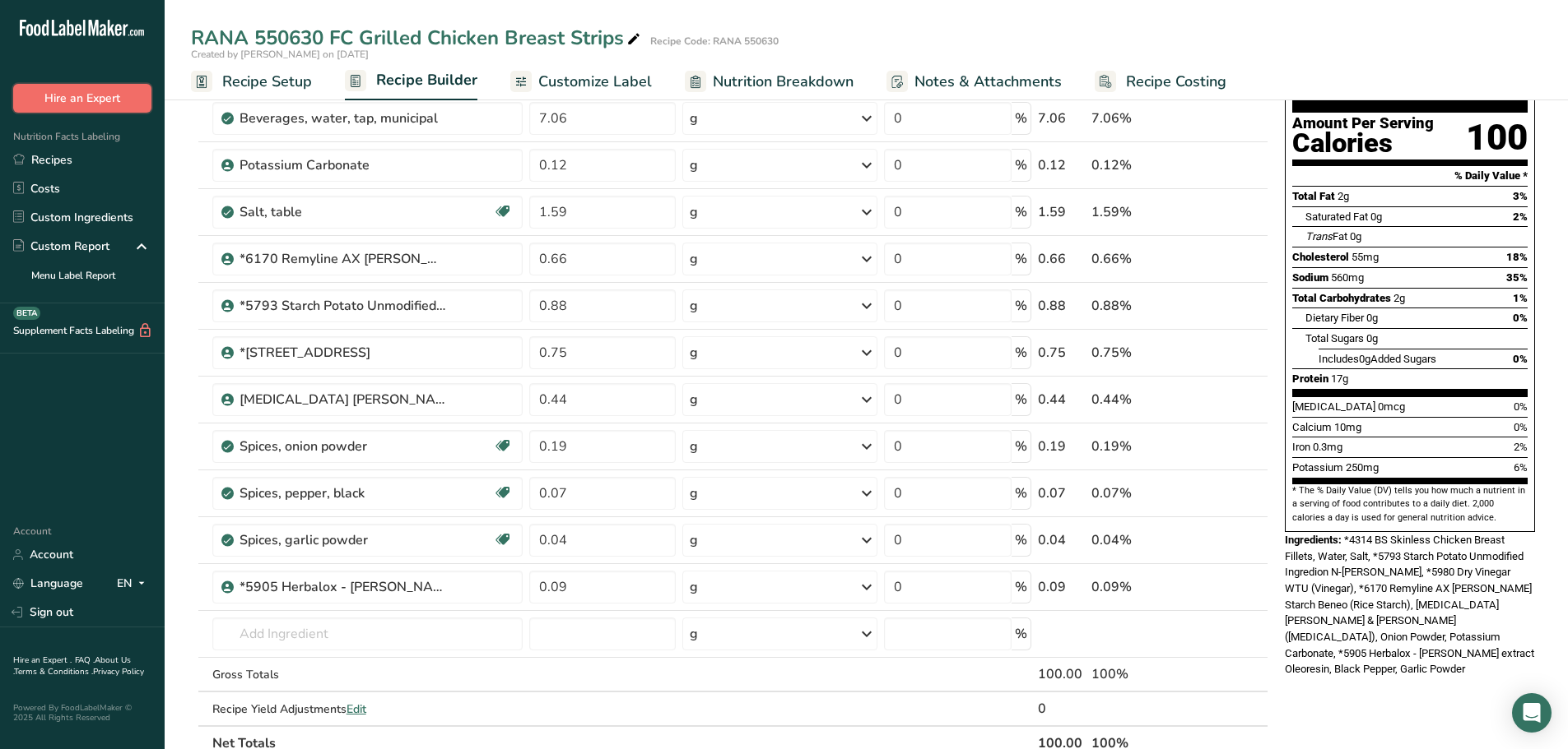
click at [68, 93] on button "Hire an Expert" at bounding box center [82, 98] width 139 height 29
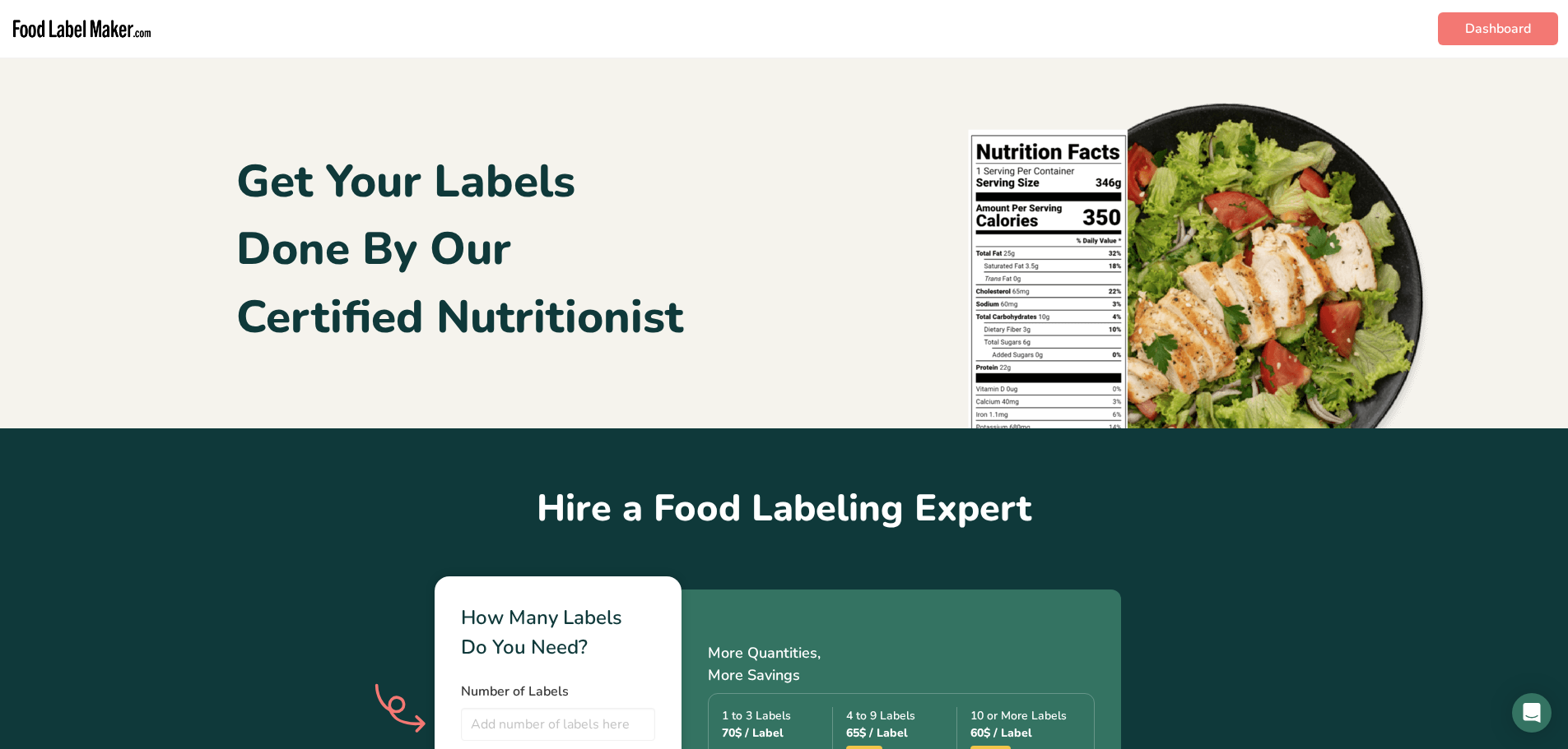
click at [59, 25] on img "main navigation" at bounding box center [82, 29] width 144 height 44
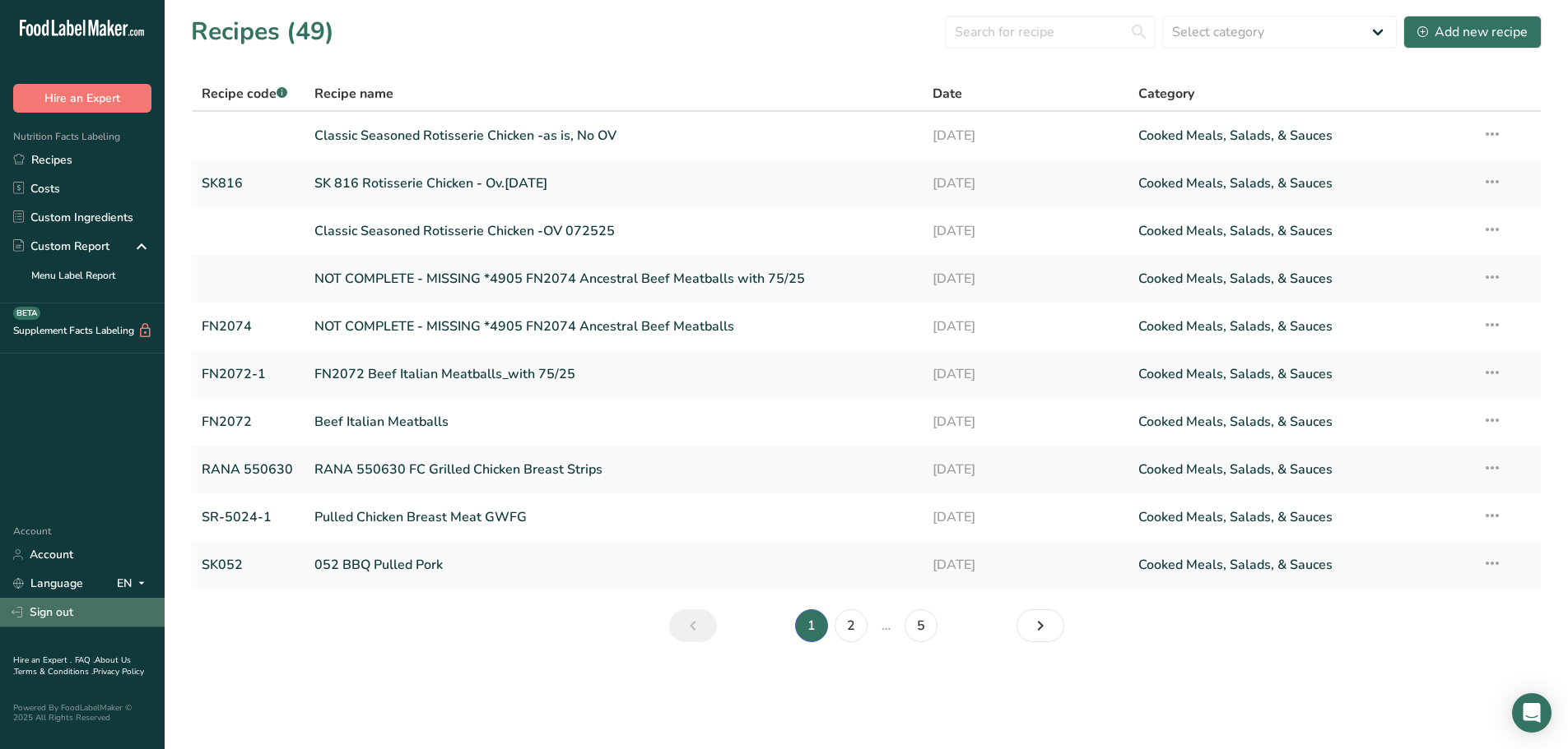
click at [54, 571] on link "Sign out" at bounding box center [82, 612] width 164 height 29
